Goal: Task Accomplishment & Management: Manage account settings

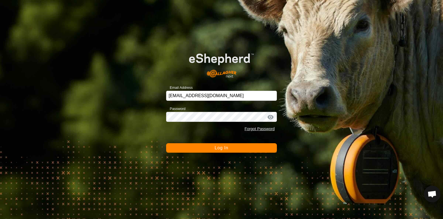
click at [212, 148] on button "Log In" at bounding box center [221, 147] width 111 height 9
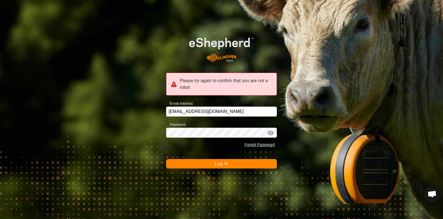
click at [179, 165] on button "Log In" at bounding box center [221, 163] width 111 height 9
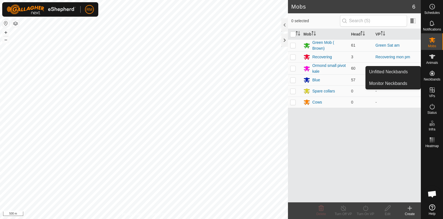
click at [434, 81] on div "Neckbands" at bounding box center [432, 74] width 22 height 17
click at [432, 73] on icon at bounding box center [432, 73] width 5 height 5
click at [389, 73] on link "Unfitted Neckbands" at bounding box center [393, 71] width 55 height 11
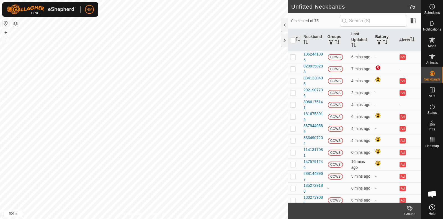
click at [386, 41] on icon "Activate to sort" at bounding box center [386, 42] width 1 height 4
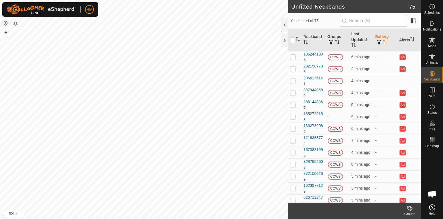
click at [383, 40] on icon "Activate to sort" at bounding box center [385, 42] width 4 height 4
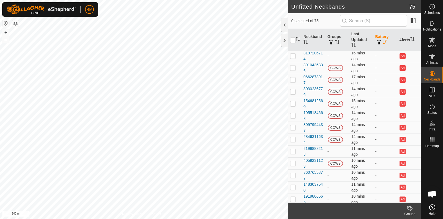
scroll to position [738, 0]
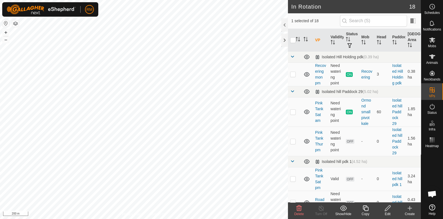
checkbox input "false"
